Goal: Task Accomplishment & Management: Complete application form

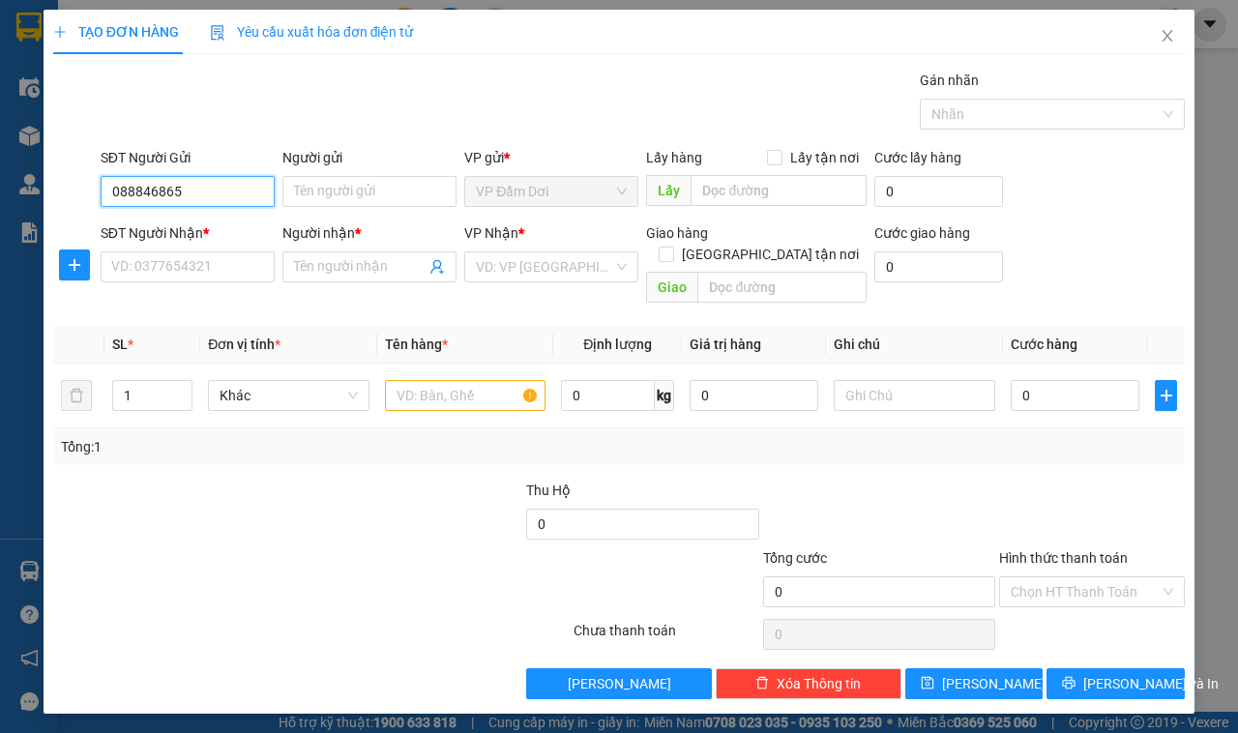
type input "0888468652"
click at [180, 227] on div "0888468652 - [PERSON_NAME]" at bounding box center [207, 231] width 191 height 21
type input "TUẤN ANH"
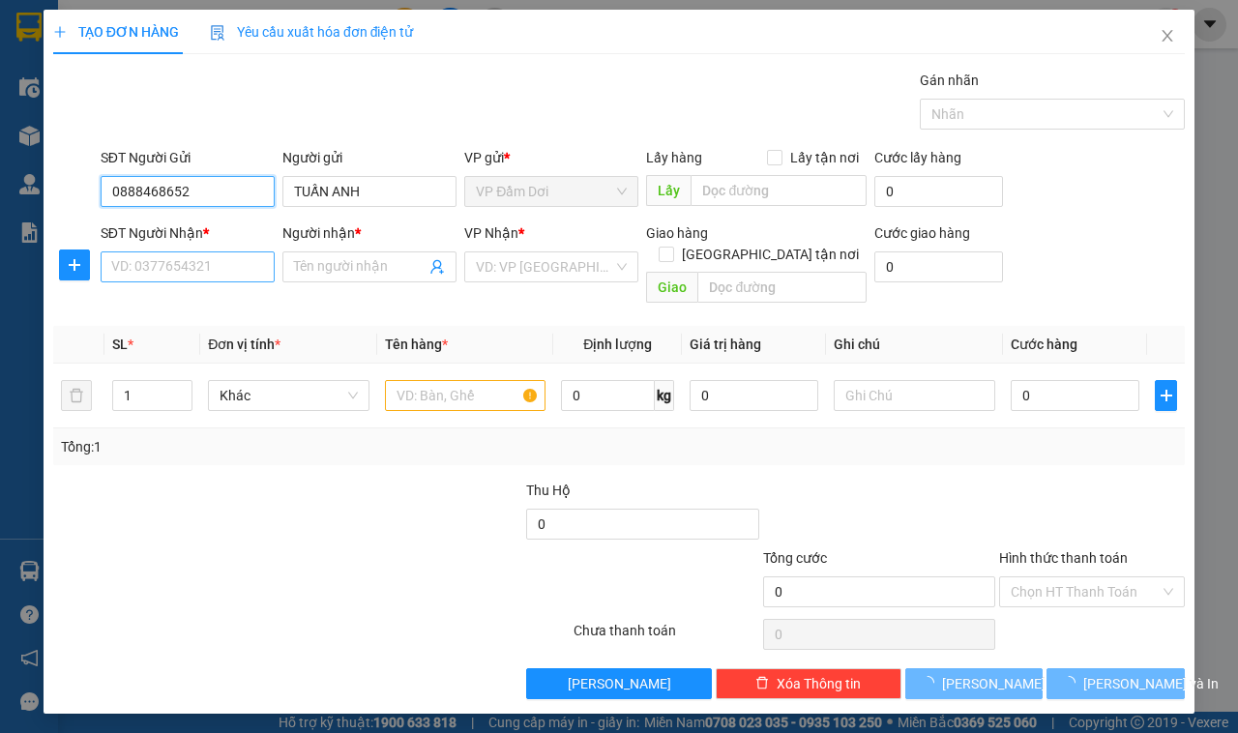
type input "0888468652"
click at [166, 266] on input "SĐT Người Nhận *" at bounding box center [188, 266] width 174 height 31
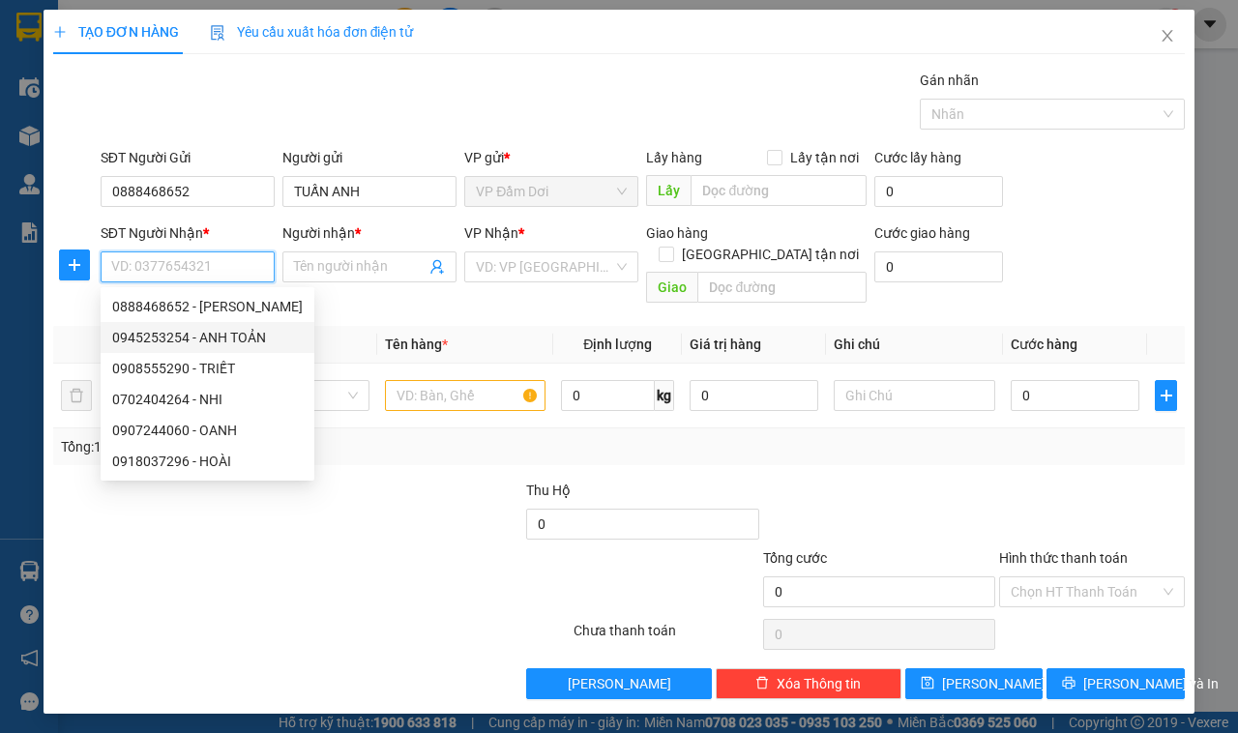
click at [240, 337] on div "0945253254 - ANH TOẢN" at bounding box center [207, 337] width 191 height 21
type input "0945253254"
type input "ANH TOẢN"
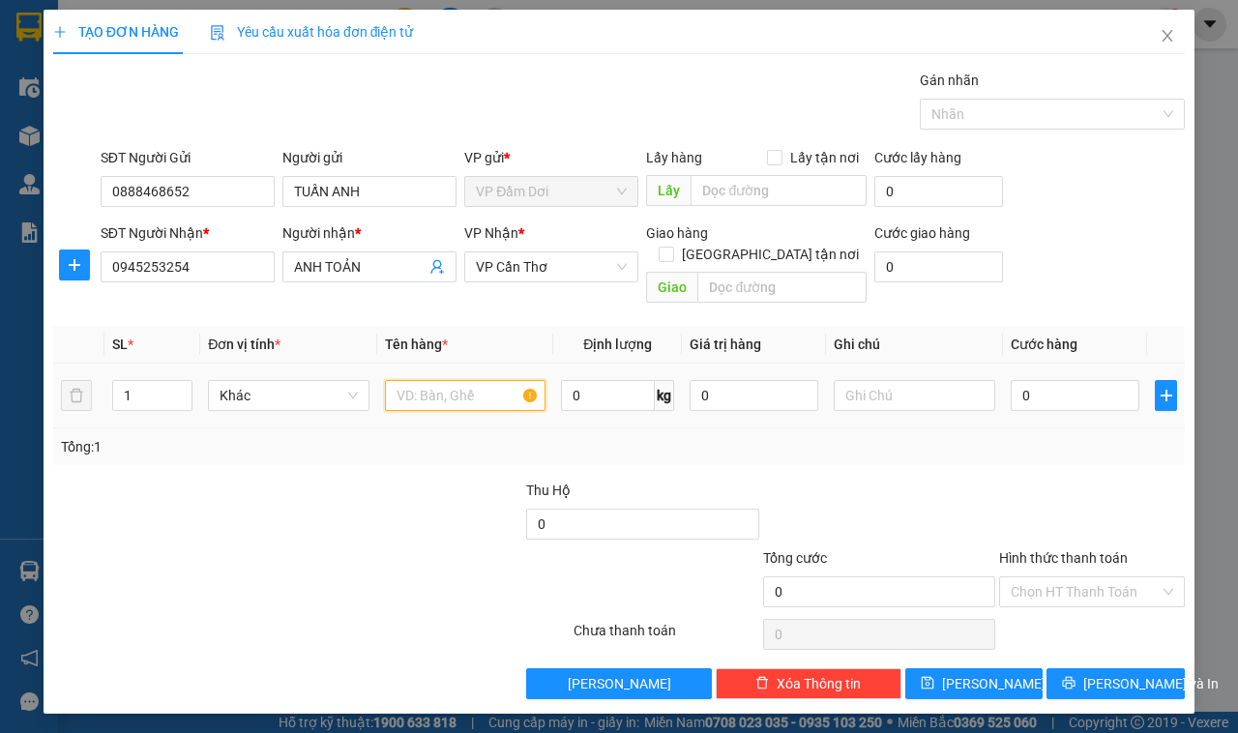
click at [431, 380] on input "text" at bounding box center [466, 395] width 162 height 31
type input "1 THÙNG"
click at [1038, 380] on input "0" at bounding box center [1075, 395] width 129 height 31
type input "003"
type input "3"
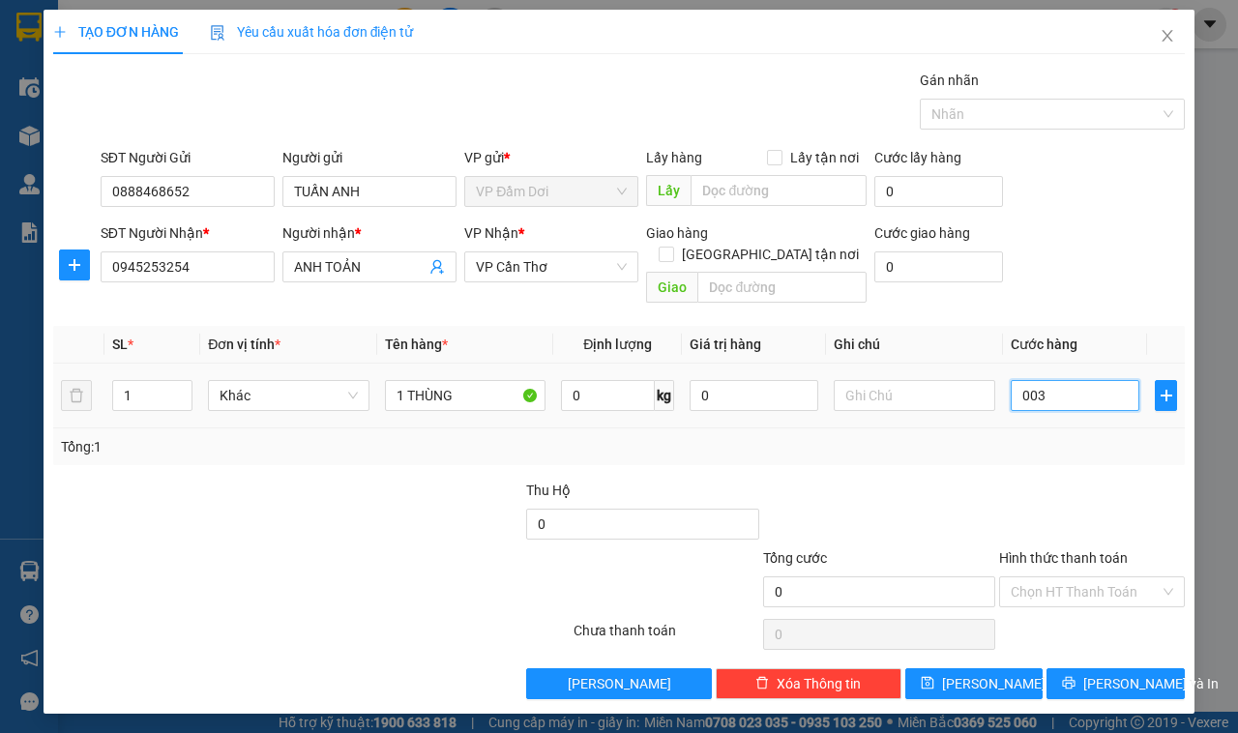
type input "3"
type input "0.030"
type input "30"
click at [1079, 436] on div "Tổng: 1" at bounding box center [619, 446] width 1116 height 21
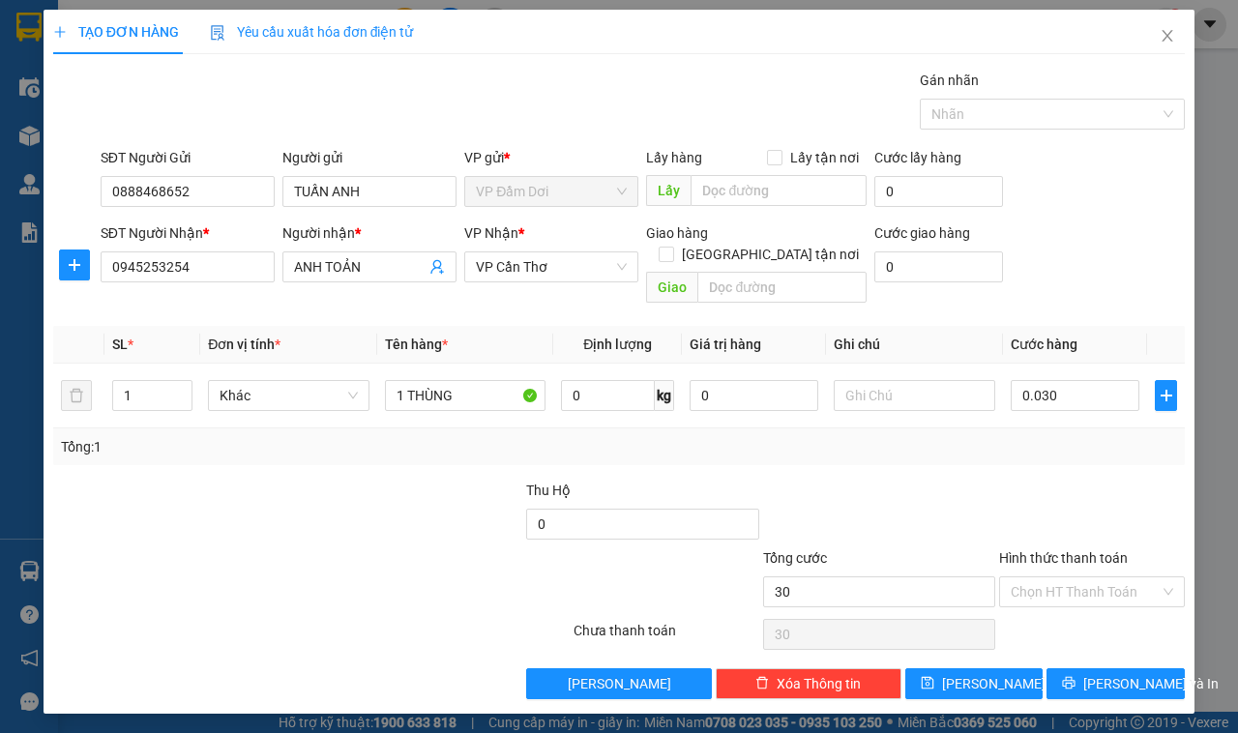
type input "30.000"
click at [1062, 583] on input "Hình thức thanh toán" at bounding box center [1085, 591] width 149 height 29
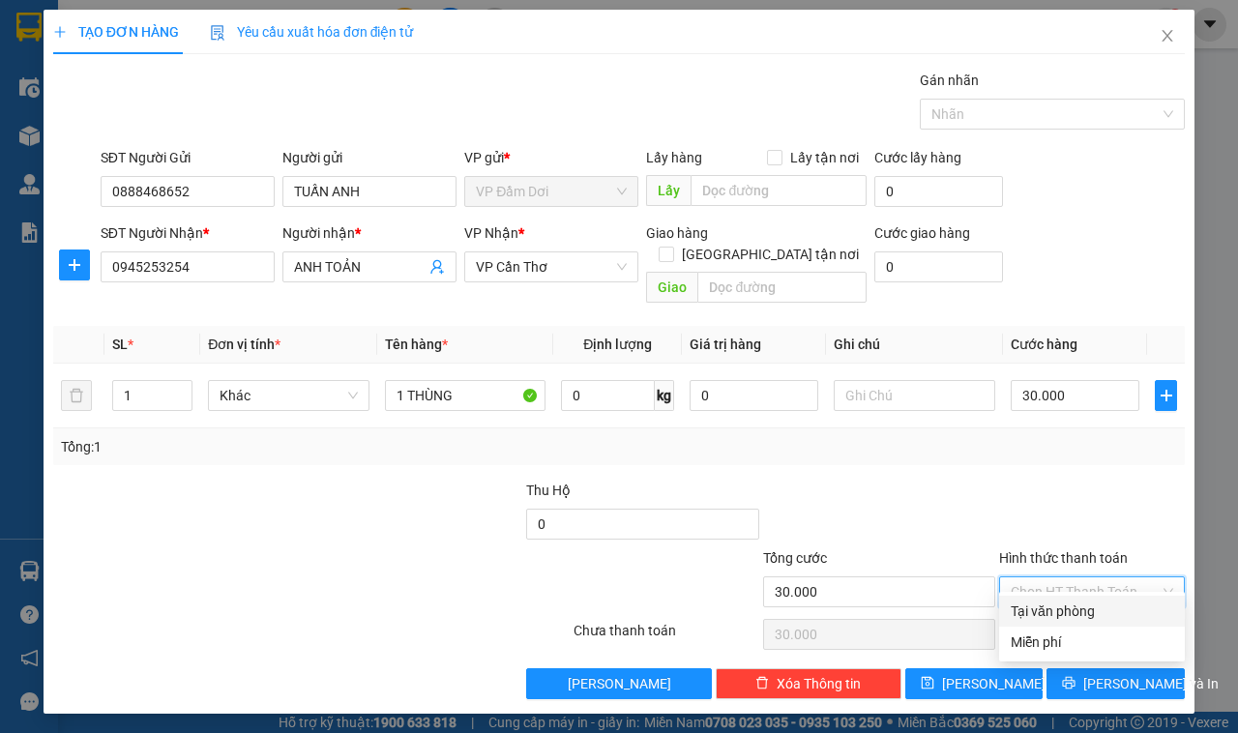
click at [1047, 607] on div "Tại văn phòng" at bounding box center [1092, 611] width 162 height 21
type input "0"
click at [1047, 690] on div "TẠO ĐƠN HÀNG Yêu cầu xuất hóa đơn điện tử Transit Pickup Surcharge Ids Transit …" at bounding box center [619, 362] width 1151 height 704
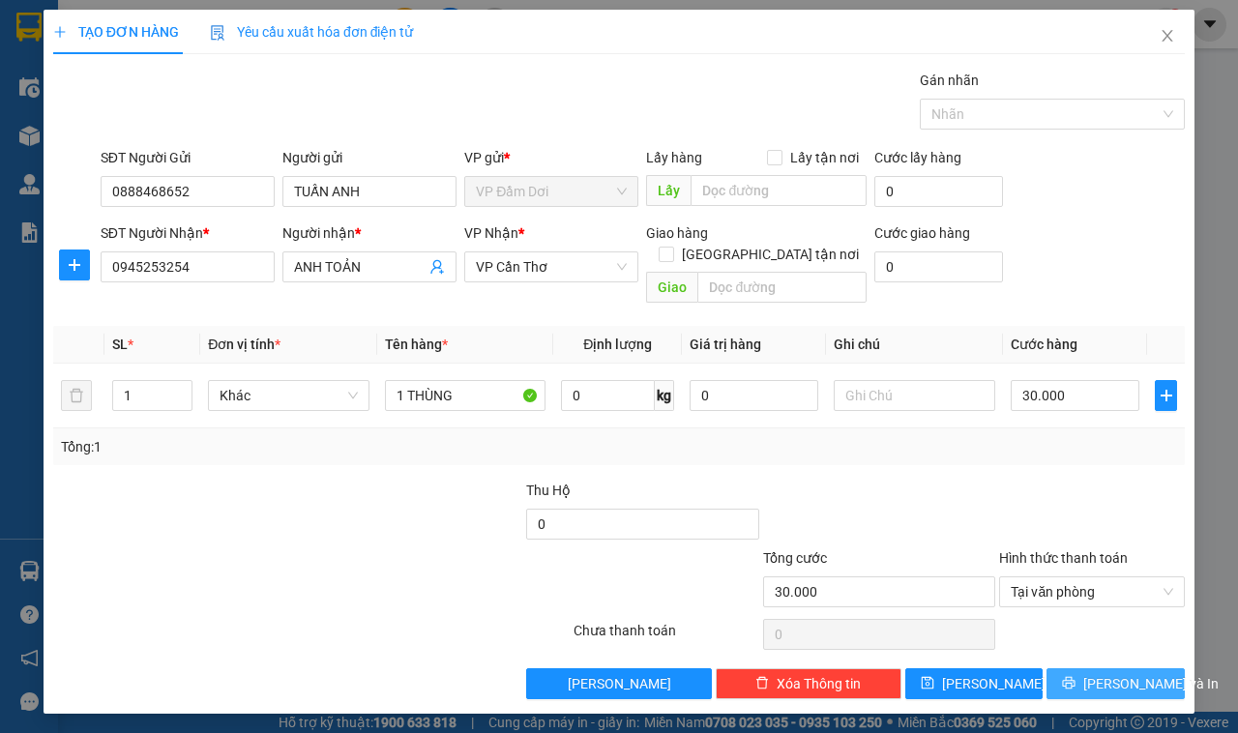
drag, startPoint x: 1090, startPoint y: 663, endPoint x: 1103, endPoint y: 668, distance: 13.8
click at [1100, 668] on button "[PERSON_NAME] và In" at bounding box center [1115, 683] width 138 height 31
